Goal: Information Seeking & Learning: Find specific fact

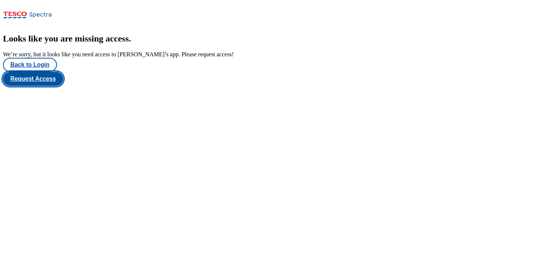
click at [63, 86] on button "Request Access" at bounding box center [33, 79] width 60 height 14
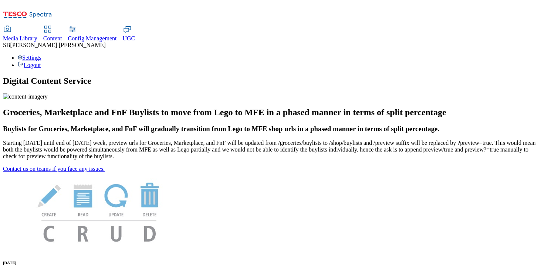
click at [62, 35] on span "Content" at bounding box center [52, 38] width 19 height 6
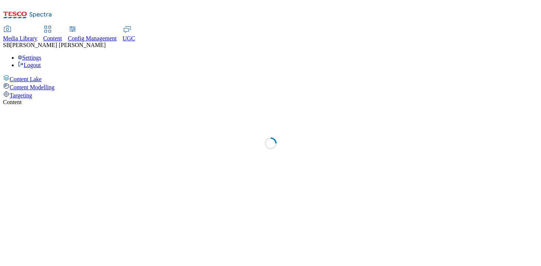
select select "group-comms"
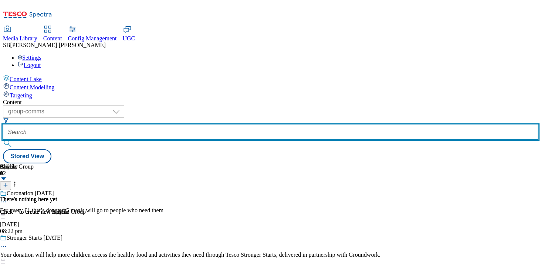
click at [212, 125] on input "text" at bounding box center [270, 132] width 535 height 15
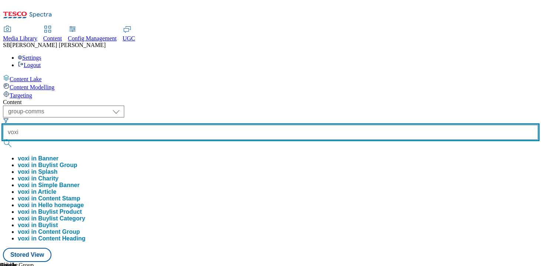
type input "voxi"
click at [3, 140] on button "submit" at bounding box center [8, 143] width 10 height 7
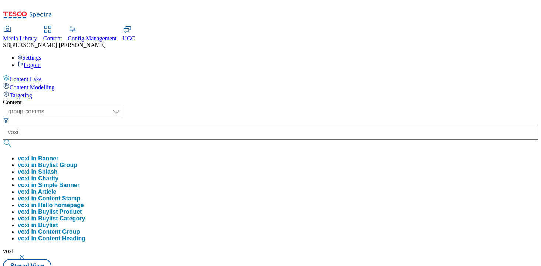
click at [77, 162] on button "voxi in Buylist Group" at bounding box center [48, 165] width 60 height 7
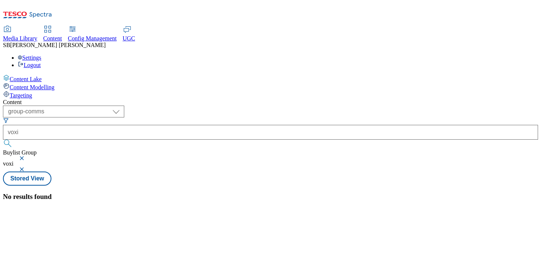
click at [26, 156] on button "button" at bounding box center [22, 158] width 7 height 4
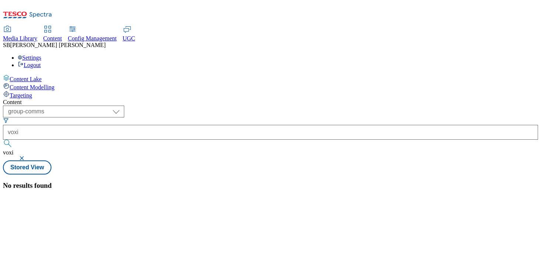
click at [26, 156] on button "button" at bounding box center [22, 158] width 7 height 4
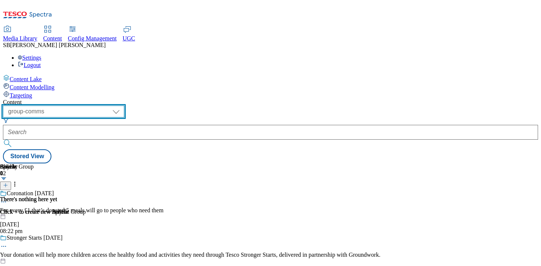
click at [124, 105] on select "dotcom-cz dotcom-hu dotcom-sk fnf-uk ghs-roi ghs-uk group-comms ighs-cz ighs-hu…" at bounding box center [63, 111] width 121 height 12
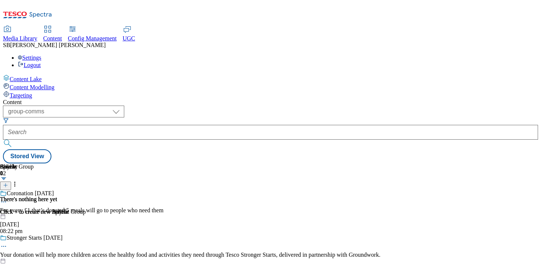
click at [54, 84] on span "Content Modelling" at bounding box center [32, 87] width 45 height 6
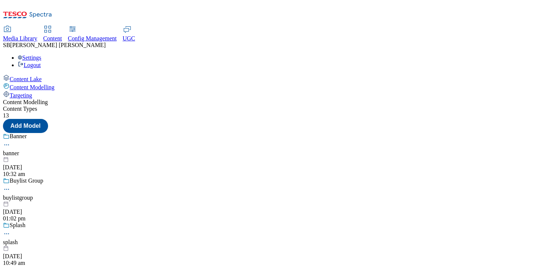
scroll to position [50, 0]
click at [32, 92] on span "Targeting" at bounding box center [21, 95] width 23 height 6
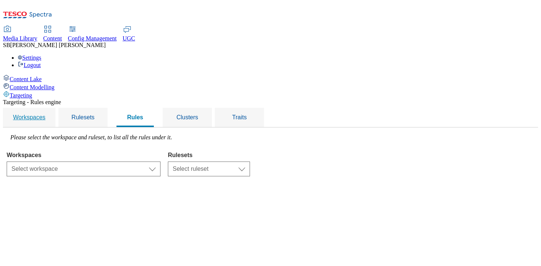
click at [46, 114] on span "Workspaces" at bounding box center [29, 117] width 33 height 6
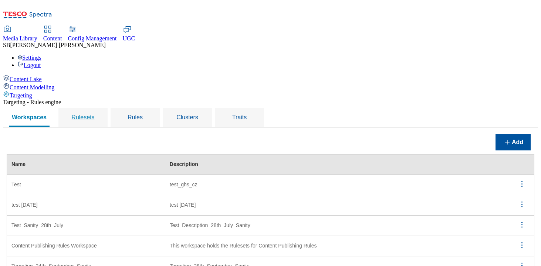
click at [94, 114] on span "Rulesets" at bounding box center [82, 117] width 23 height 6
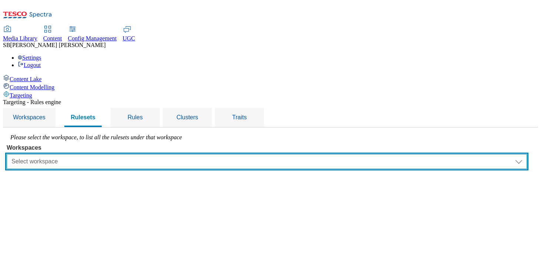
click at [191, 154] on select "Select workspace Test test 20th march Test_Sanity_28th_July Content Publishing …" at bounding box center [267, 161] width 521 height 15
click at [143, 154] on select "Select workspace Test test 20th march Test_Sanity_28th_July Content Publishing …" at bounding box center [267, 161] width 521 height 15
select select "f510054f-adaa-4692-b570-80fa3897127a"
click at [100, 154] on select "Select workspace Test test 20th march Test_Sanity_28th_July Content Publishing …" at bounding box center [267, 161] width 521 height 15
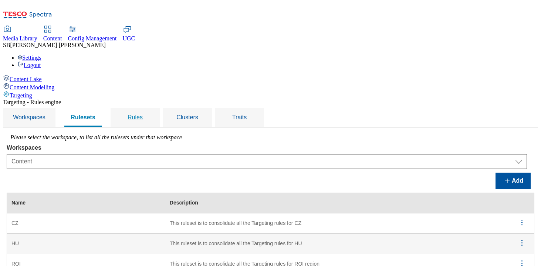
click at [143, 114] on span "Rules" at bounding box center [135, 117] width 15 height 6
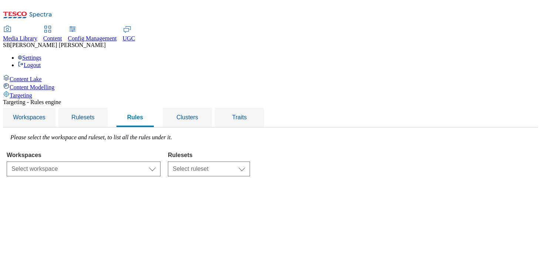
click at [42, 76] on span "Content Lake" at bounding box center [26, 79] width 32 height 6
select select "group-comms"
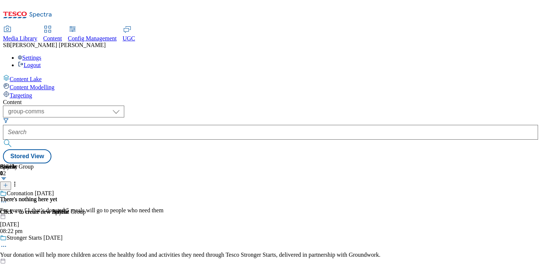
click at [48, 84] on span "Content Modelling" at bounding box center [32, 87] width 45 height 6
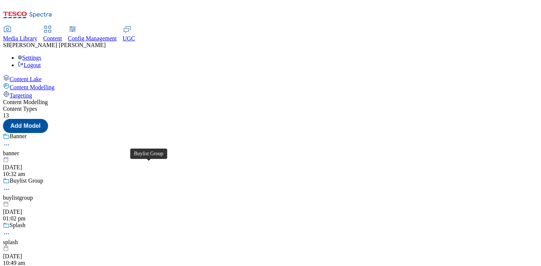
click at [43, 177] on span "Buylist Group" at bounding box center [27, 181] width 34 height 8
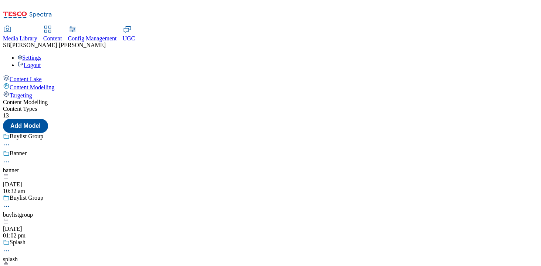
scroll to position [24, 0]
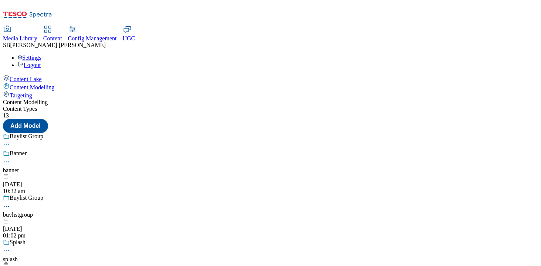
click at [42, 76] on span "Content Lake" at bounding box center [26, 79] width 32 height 6
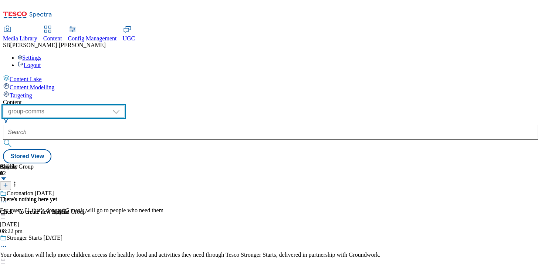
click at [124, 105] on select "dotcom-cz dotcom-hu dotcom-sk fnf-uk ghs-roi ghs-uk group-comms ighs-cz ighs-hu…" at bounding box center [63, 111] width 121 height 12
select select "ghs-uk"
click at [96, 105] on select "dotcom-cz dotcom-hu dotcom-sk fnf-uk ghs-roi ghs-uk group-comms ighs-cz ighs-hu…" at bounding box center [63, 111] width 121 height 12
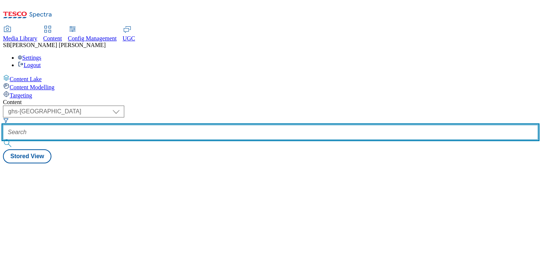
click at [209, 125] on input "text" at bounding box center [270, 132] width 535 height 15
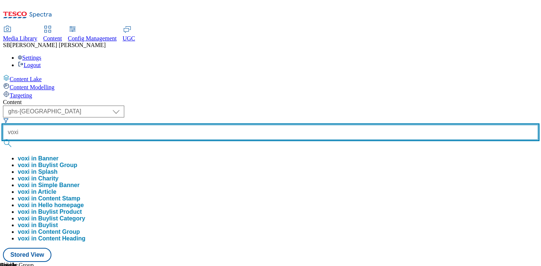
type input "voxi"
click at [3, 140] on button "submit" at bounding box center [8, 143] width 10 height 7
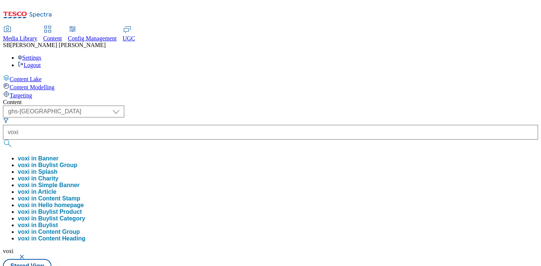
click at [58, 222] on button "voxi in Buylist" at bounding box center [38, 225] width 40 height 7
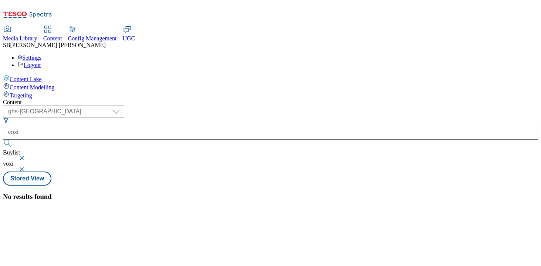
click at [26, 156] on button "button" at bounding box center [22, 158] width 7 height 4
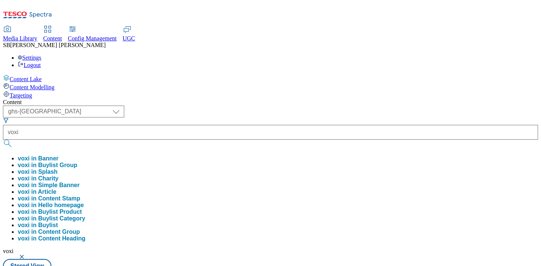
click at [85, 215] on button "voxi in Buylist Category" at bounding box center [51, 218] width 67 height 7
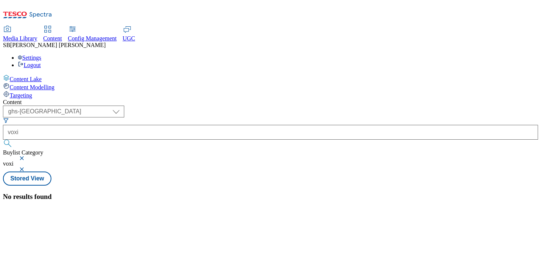
click at [26, 156] on button "button" at bounding box center [22, 158] width 7 height 4
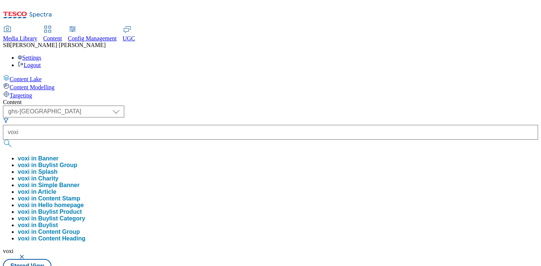
click at [82, 208] on button "voxi in Buylist Product" at bounding box center [50, 211] width 64 height 7
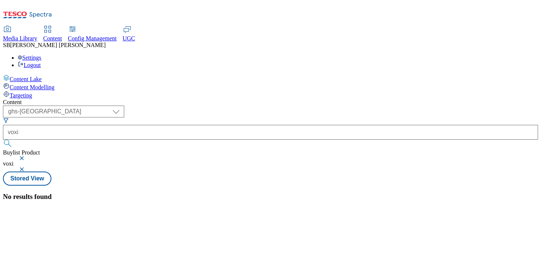
click at [26, 156] on button "button" at bounding box center [22, 158] width 7 height 4
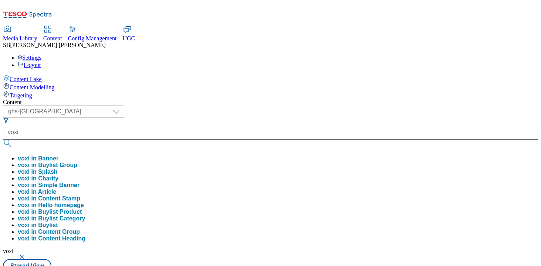
click at [84, 202] on button "voxi in Hello homepage" at bounding box center [51, 205] width 66 height 7
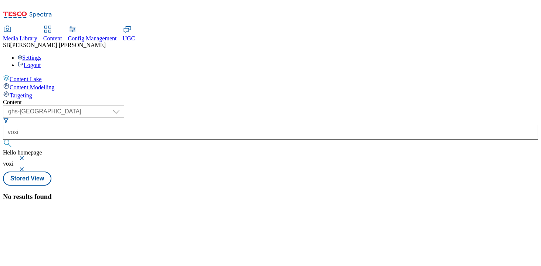
click at [26, 156] on button "button" at bounding box center [22, 158] width 7 height 4
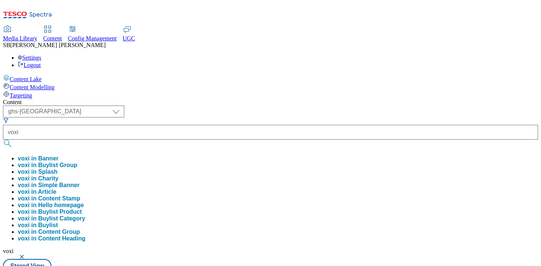
click at [58, 155] on button "voxi in Banner" at bounding box center [38, 158] width 41 height 7
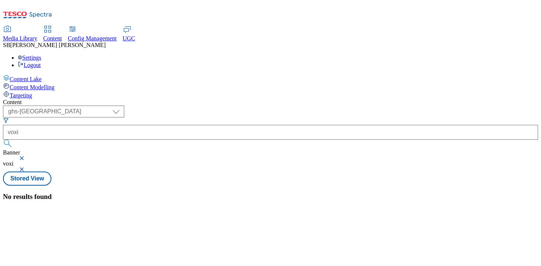
click at [26, 156] on button "button" at bounding box center [22, 158] width 7 height 4
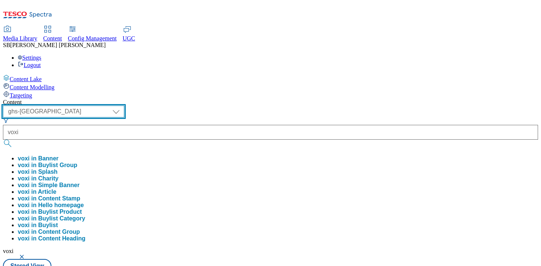
click at [124, 105] on select "dotcom-cz dotcom-hu dotcom-sk fnf-uk ghs-roi ghs-uk group-comms ighs-cz ighs-hu…" at bounding box center [63, 111] width 121 height 12
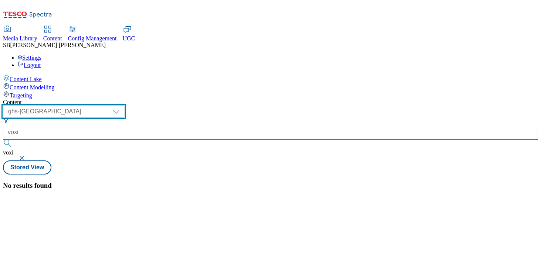
click at [124, 105] on select "dotcom-cz dotcom-hu dotcom-sk fnf-uk ghs-roi ghs-uk group-comms ighs-cz ighs-hu…" at bounding box center [63, 111] width 121 height 12
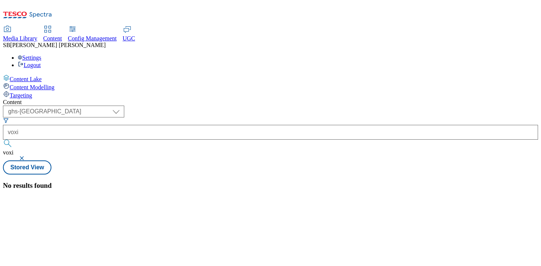
click at [37, 35] on span "Media Library" at bounding box center [20, 38] width 34 height 6
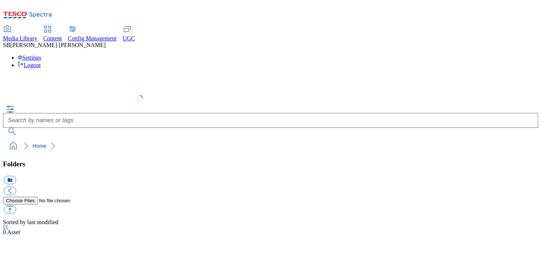
select select "flare-test"
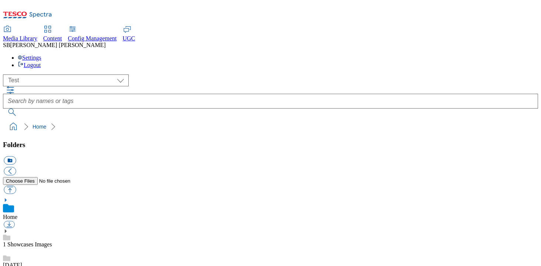
scroll to position [0, 0]
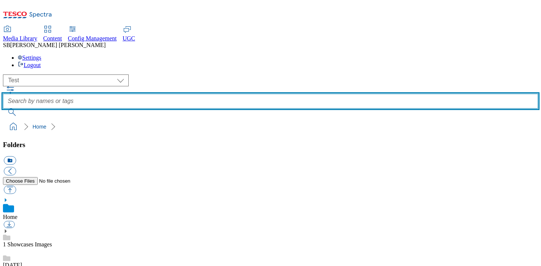
click at [195, 94] on input "text" at bounding box center [270, 101] width 535 height 15
type input "voxi"
click at [3, 108] on button "submit" at bounding box center [12, 111] width 19 height 7
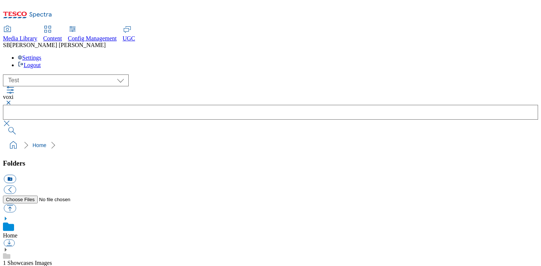
click at [12, 100] on button "button" at bounding box center [7, 102] width 9 height 4
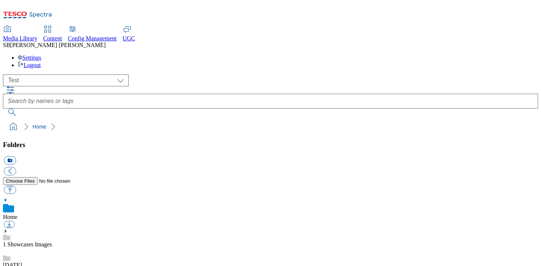
click at [149, 74] on div "( optional ) All all CE Clubcard Boost UK Clubcard Marketing Clubcard ROI clubc…" at bounding box center [270, 80] width 535 height 12
click at [62, 35] on span "Content" at bounding box center [52, 38] width 19 height 6
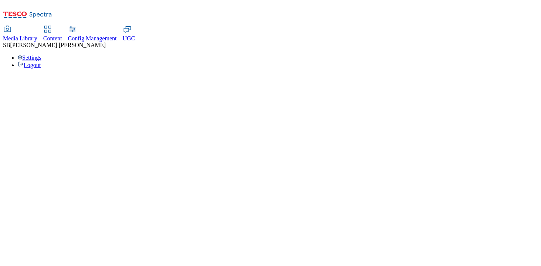
select select "group-comms"
